Goal: Check status: Check status

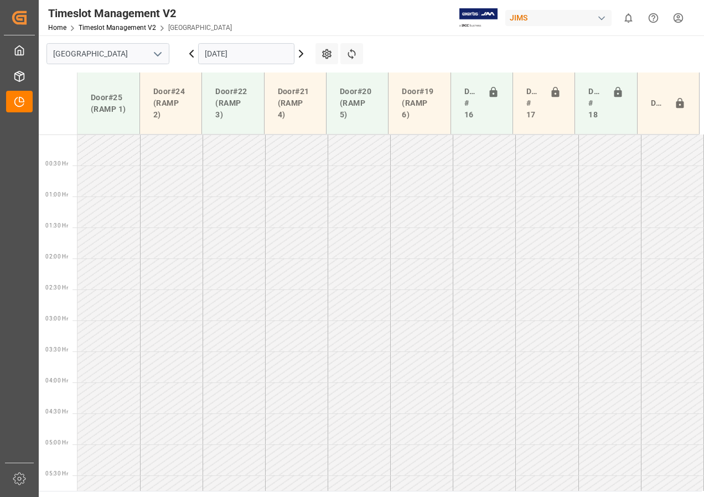
scroll to position [450, 0]
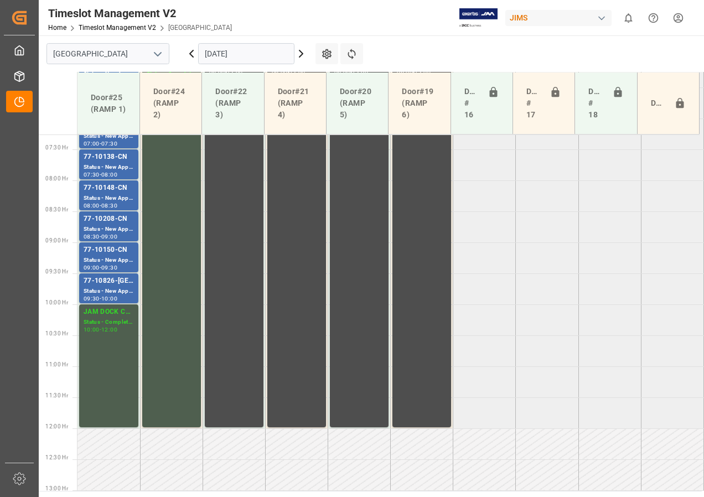
click at [275, 55] on input "[DATE]" at bounding box center [246, 53] width 96 height 21
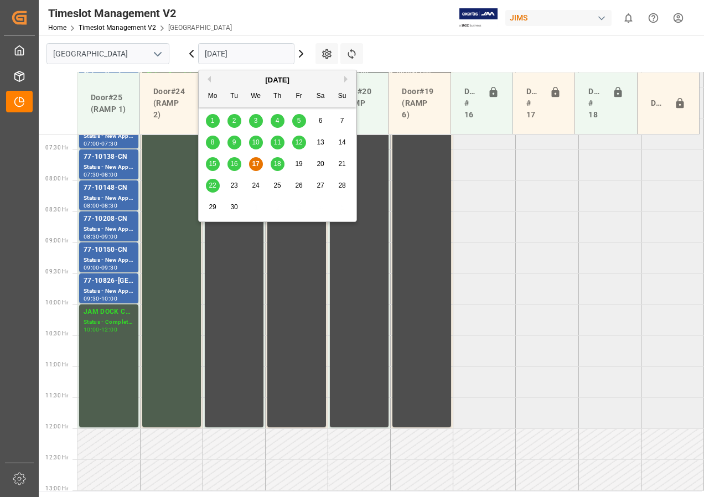
click at [277, 164] on span "18" at bounding box center [277, 164] width 7 height 8
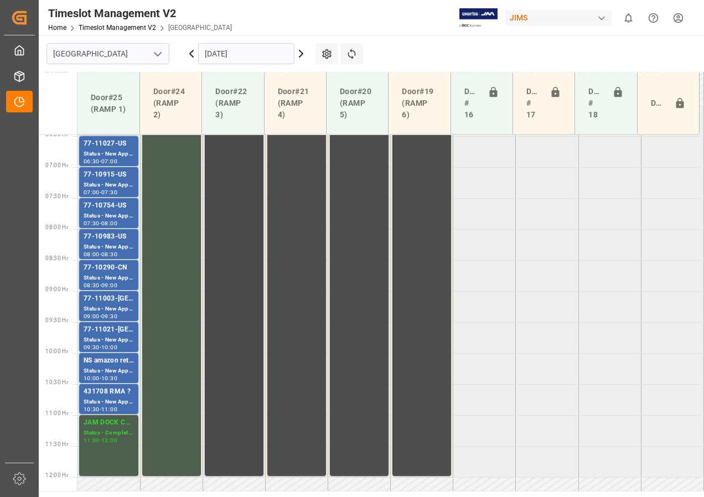
scroll to position [346, 0]
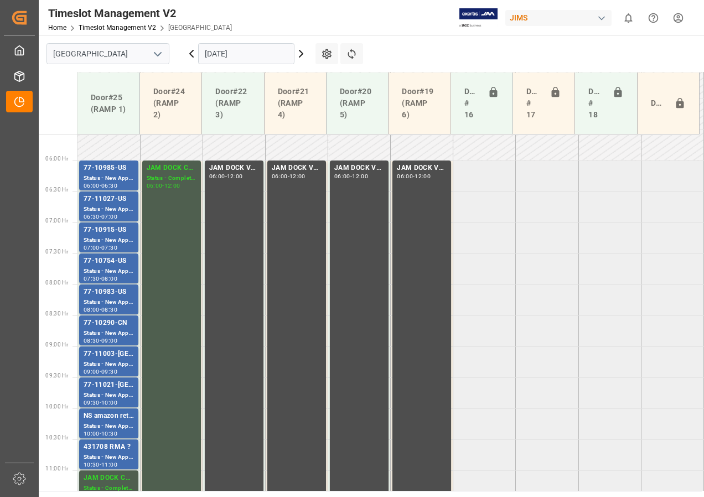
click at [224, 53] on input "[DATE]" at bounding box center [246, 53] width 96 height 21
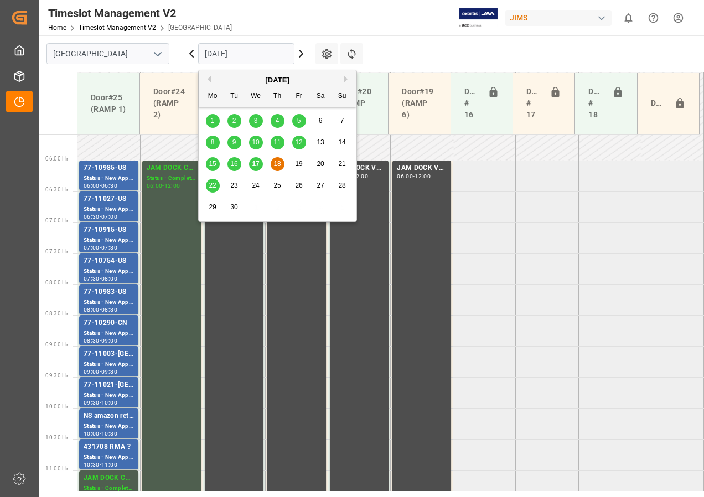
click at [296, 162] on span "19" at bounding box center [298, 164] width 7 height 8
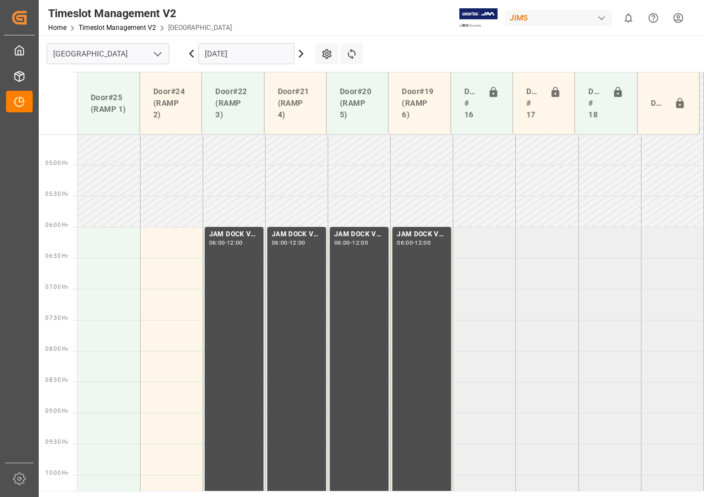
scroll to position [278, 0]
click at [229, 58] on input "[DATE]" at bounding box center [246, 53] width 96 height 21
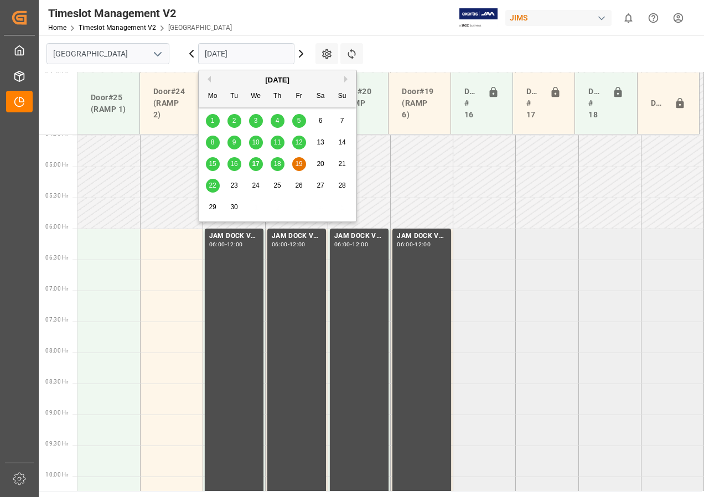
click at [278, 162] on span "18" at bounding box center [277, 164] width 7 height 8
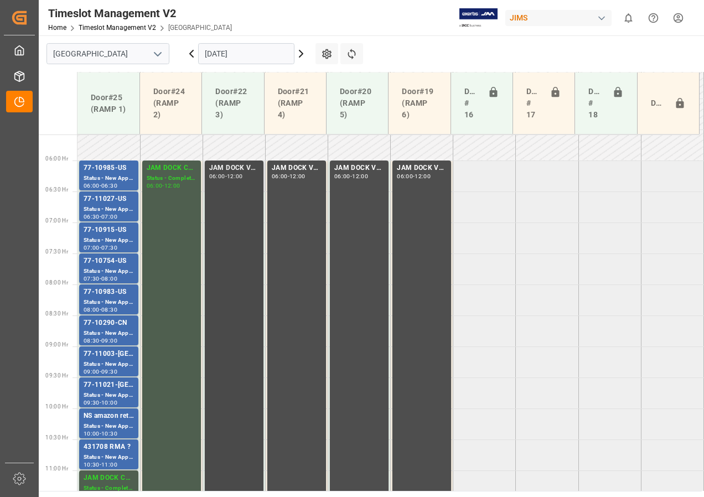
scroll to position [401, 0]
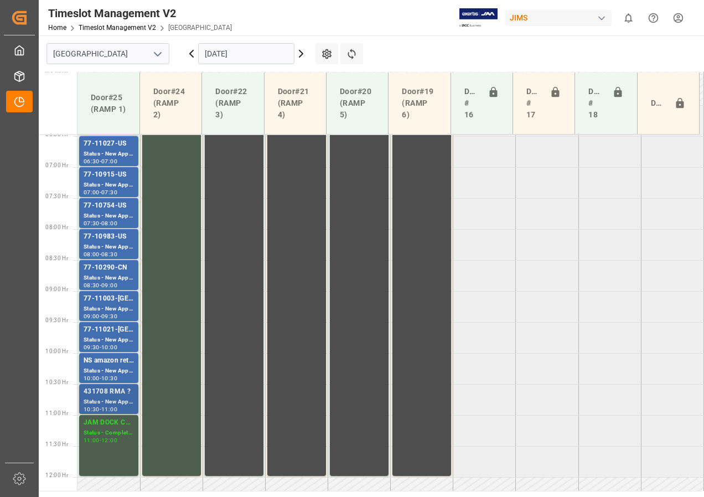
click at [116, 399] on div "Status - New Appointment" at bounding box center [109, 402] width 50 height 9
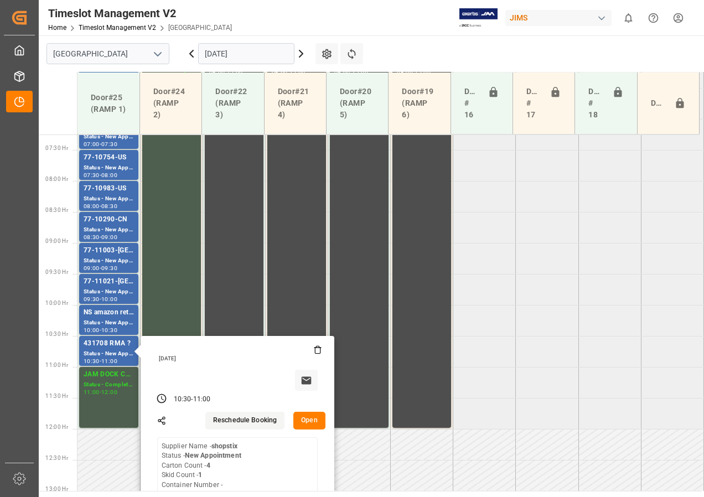
scroll to position [457, 0]
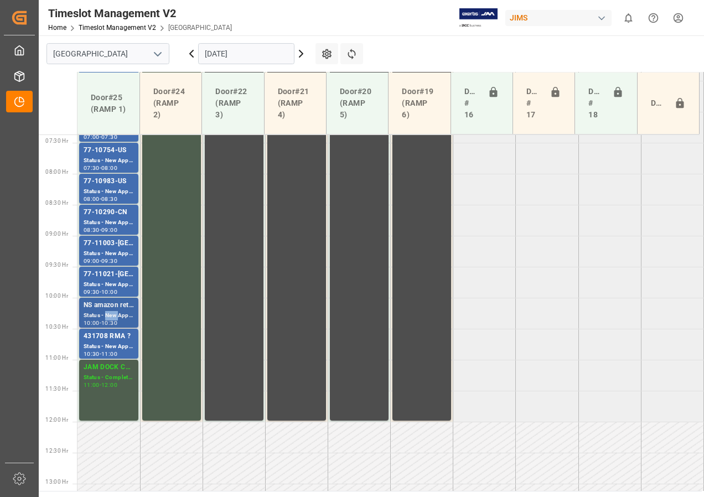
click at [109, 316] on div "Status - New Appointment" at bounding box center [109, 315] width 50 height 9
click at [109, 276] on div "77-11021-[GEOGRAPHIC_DATA]" at bounding box center [109, 274] width 50 height 11
click at [109, 256] on div "Status - New Appointment" at bounding box center [109, 253] width 50 height 9
click at [110, 219] on div "Status - New Appointment" at bounding box center [109, 222] width 50 height 9
click at [110, 195] on div "Status - New Appointment" at bounding box center [109, 191] width 50 height 9
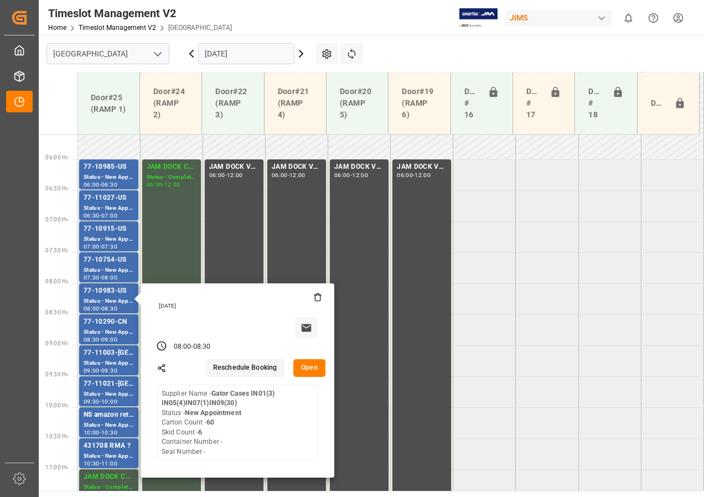
scroll to position [346, 0]
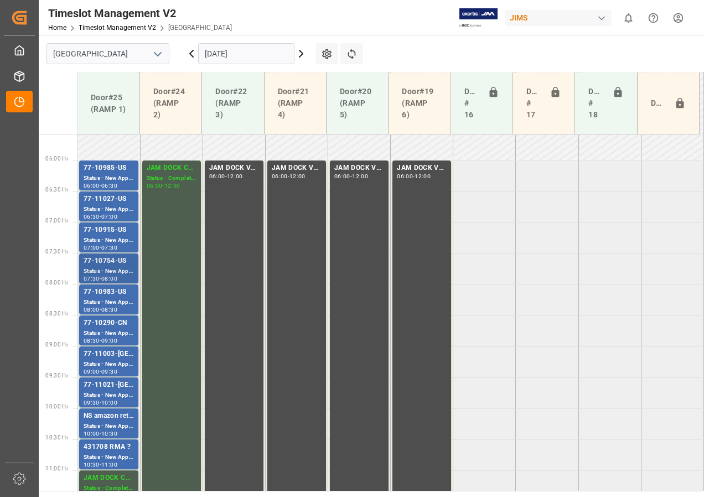
click at [102, 264] on div "77-10754-US" at bounding box center [109, 261] width 50 height 11
click at [105, 244] on div "Status - New Appointment" at bounding box center [109, 240] width 50 height 9
click at [111, 212] on div "Status - New Appointment" at bounding box center [109, 209] width 50 height 9
click at [116, 173] on div "77-10985-US" at bounding box center [109, 168] width 50 height 11
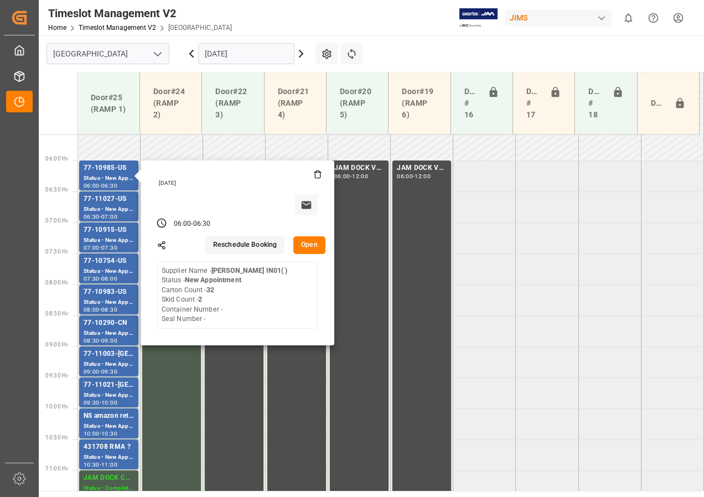
click at [214, 58] on input "[DATE]" at bounding box center [246, 53] width 96 height 21
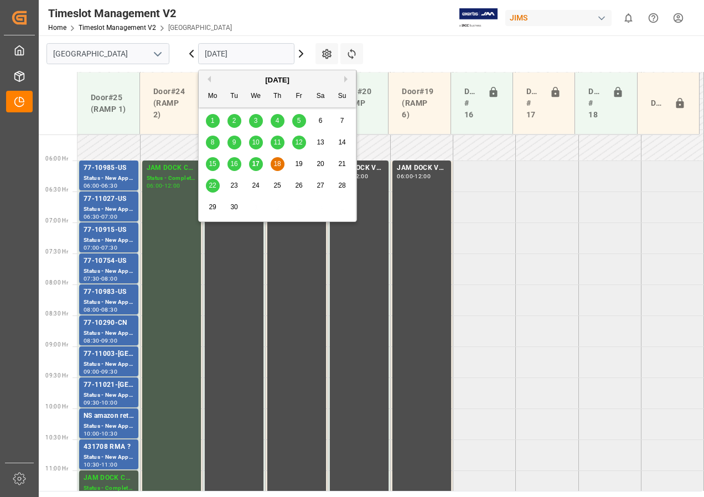
click at [253, 164] on span "17" at bounding box center [255, 164] width 7 height 8
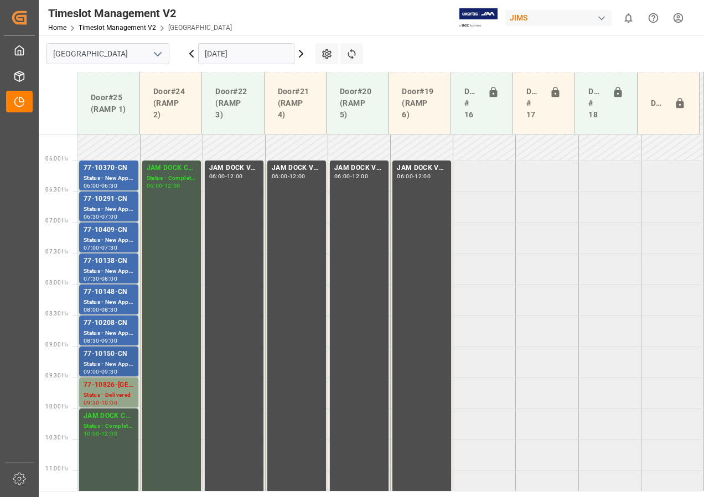
click at [110, 356] on div "77-10150-CN" at bounding box center [109, 354] width 50 height 11
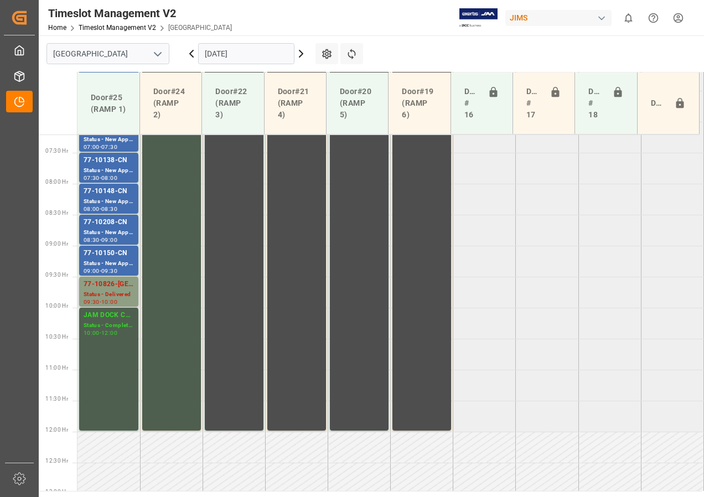
scroll to position [457, 0]
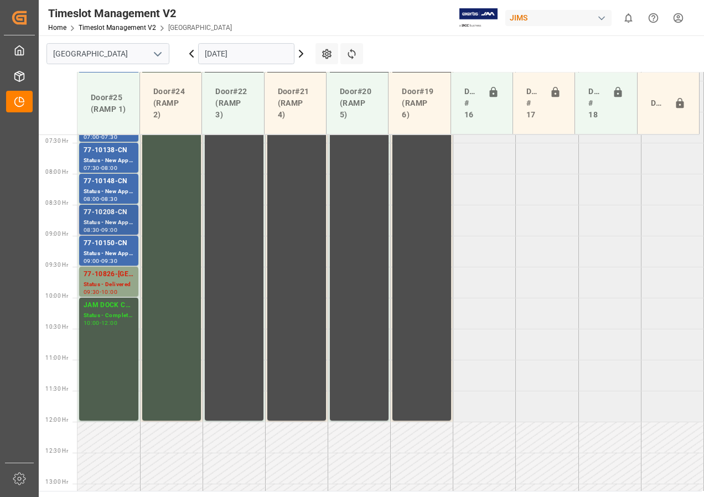
click at [109, 209] on div "77-10208-CN" at bounding box center [109, 212] width 50 height 11
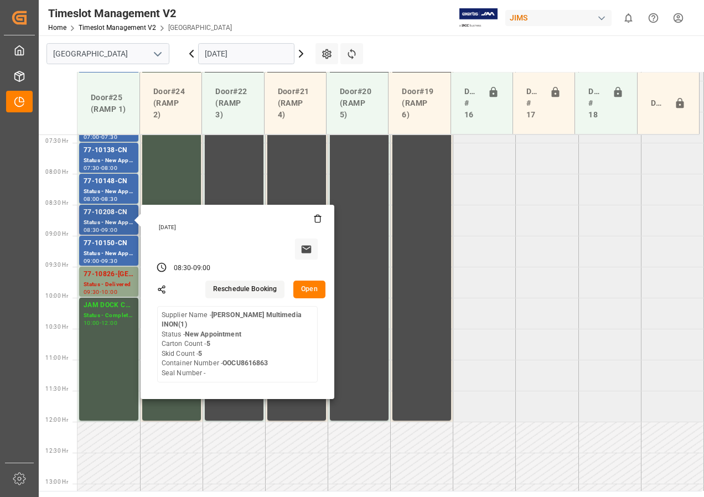
scroll to position [401, 0]
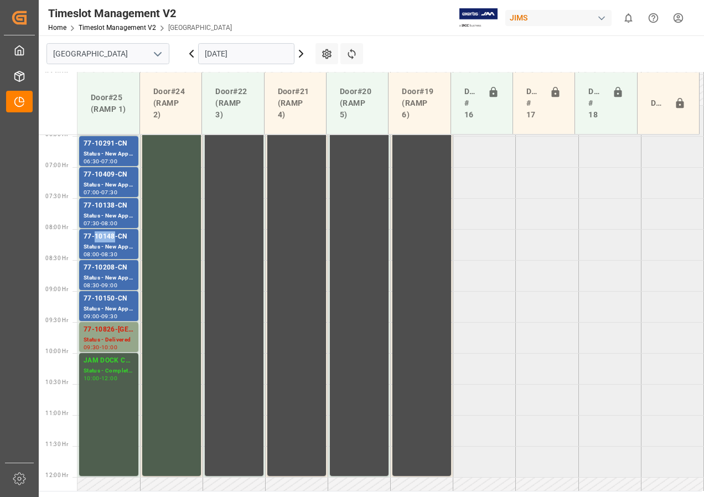
click at [104, 240] on div "77-10148-CN" at bounding box center [109, 236] width 50 height 11
click at [101, 210] on div "77-10138-CN" at bounding box center [109, 205] width 50 height 11
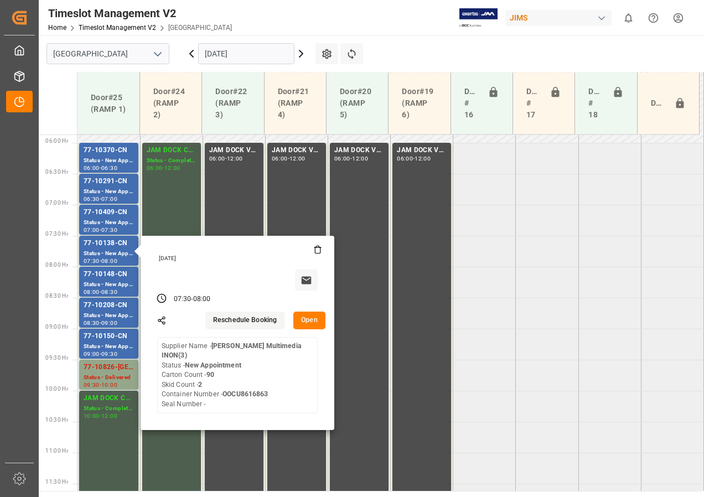
scroll to position [346, 0]
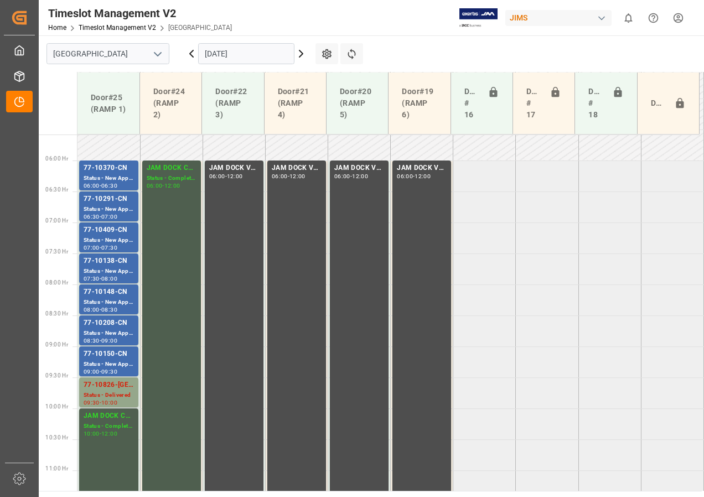
click at [107, 235] on div "77-10409-CN" at bounding box center [109, 230] width 50 height 11
click at [111, 210] on div "Status - New Appointment" at bounding box center [109, 209] width 50 height 9
click at [112, 177] on div "Status - New Appointment" at bounding box center [109, 178] width 50 height 9
